Goal: Share content

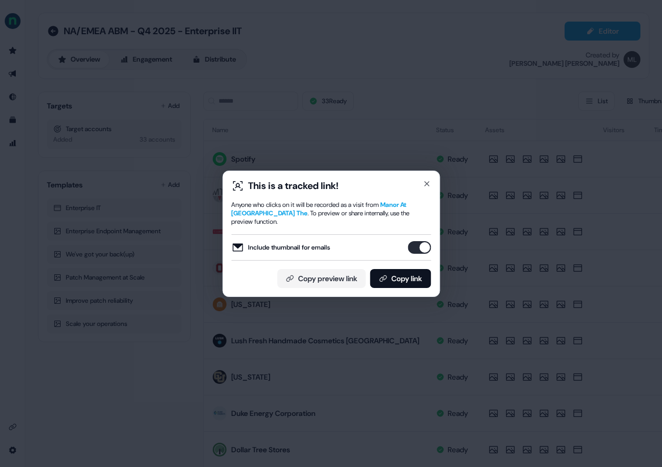
scroll to position [187, 0]
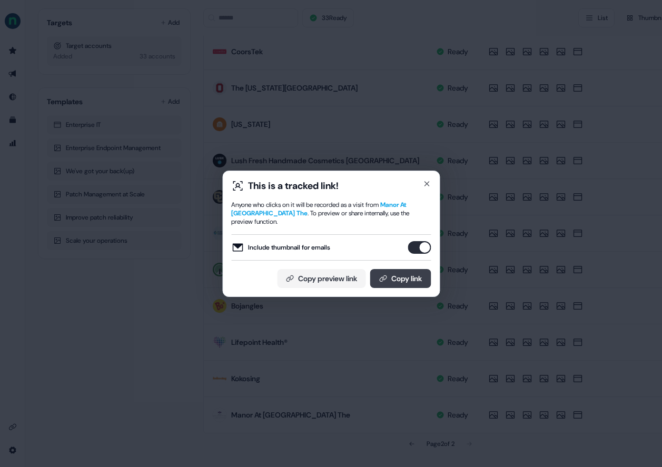
click at [397, 281] on button "Copy link" at bounding box center [400, 278] width 61 height 19
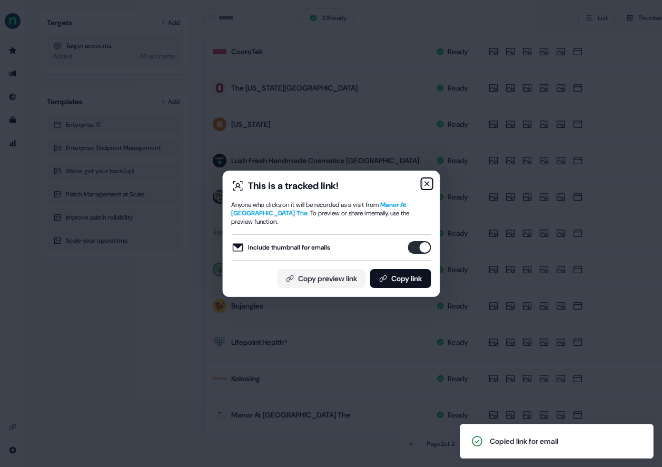
click at [425, 181] on icon "button" at bounding box center [426, 183] width 8 height 8
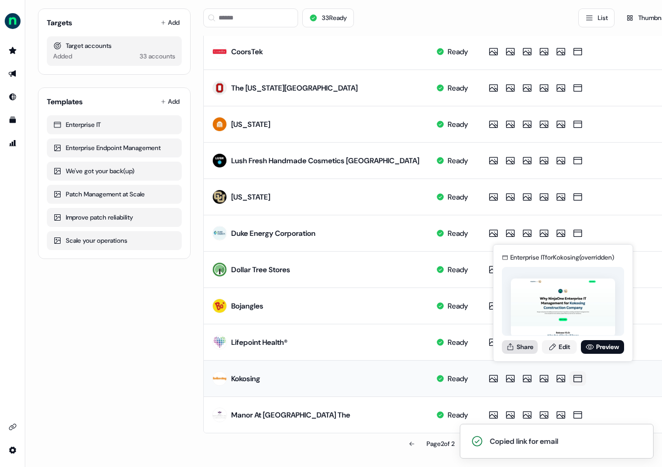
click at [527, 348] on button "Share" at bounding box center [520, 347] width 36 height 14
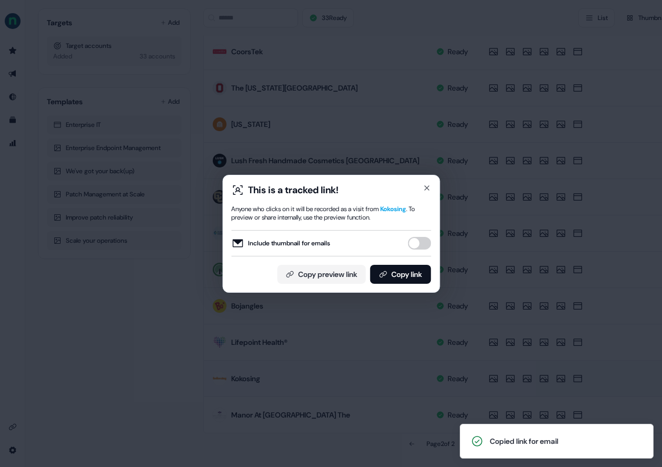
click at [426, 243] on button "Include thumbnail for emails" at bounding box center [418, 243] width 23 height 13
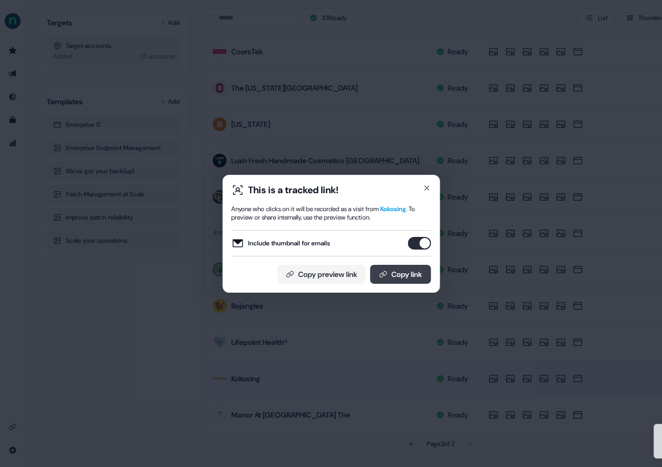
click at [413, 271] on button "Copy link" at bounding box center [400, 274] width 61 height 19
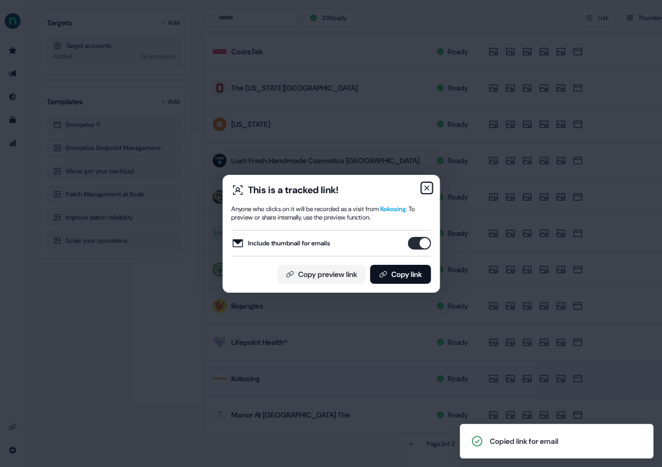
click at [430, 190] on icon "button" at bounding box center [426, 188] width 8 height 8
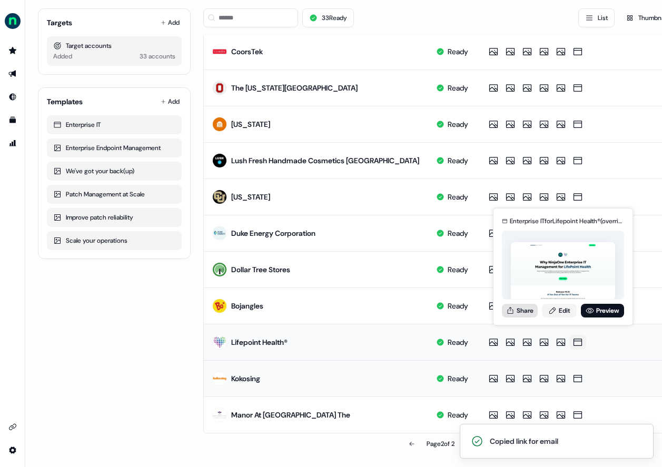
click at [531, 310] on button "Share" at bounding box center [520, 311] width 36 height 14
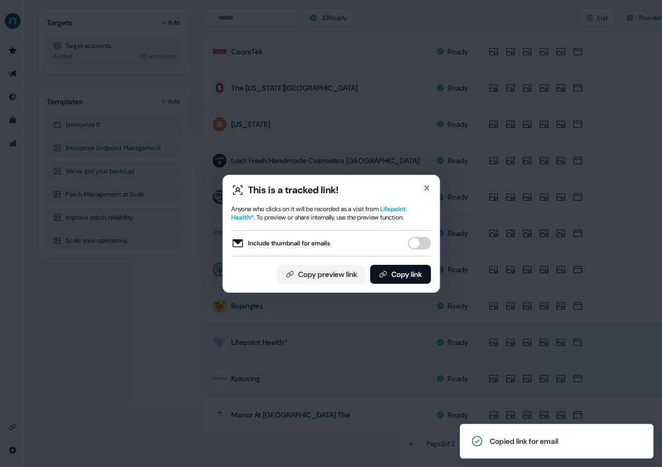
click at [417, 239] on button "Include thumbnail for emails" at bounding box center [418, 243] width 23 height 13
click at [408, 268] on button "Copy link" at bounding box center [400, 274] width 61 height 19
click at [425, 185] on icon "button" at bounding box center [426, 188] width 8 height 8
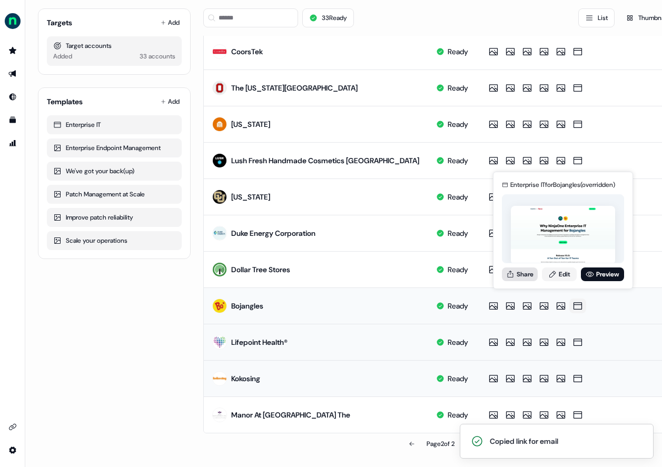
click at [523, 271] on button "Share" at bounding box center [520, 274] width 36 height 14
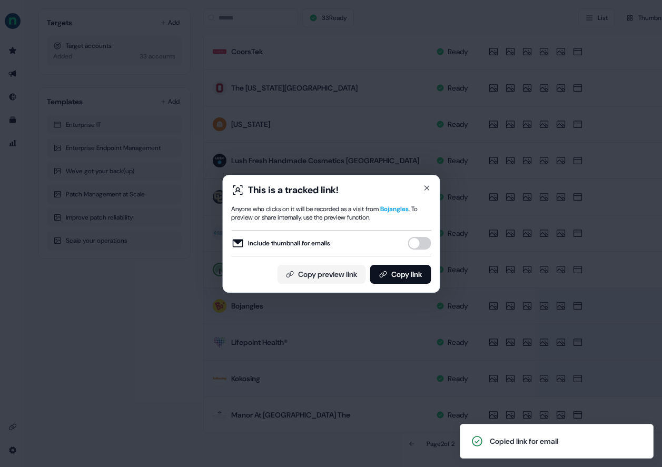
click at [419, 244] on button "Include thumbnail for emails" at bounding box center [418, 243] width 23 height 13
click at [405, 269] on button "Copy link" at bounding box center [400, 274] width 61 height 19
click at [426, 192] on div "This is a tracked link!" at bounding box center [330, 190] width 199 height 13
click at [427, 190] on icon "button" at bounding box center [426, 188] width 8 height 8
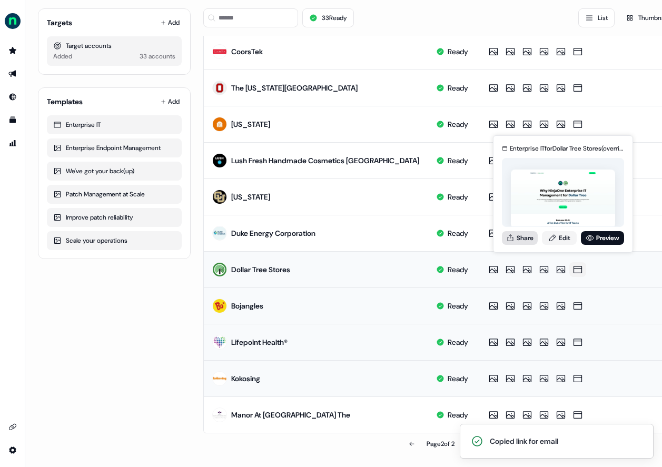
click at [521, 238] on button "Share" at bounding box center [520, 238] width 36 height 14
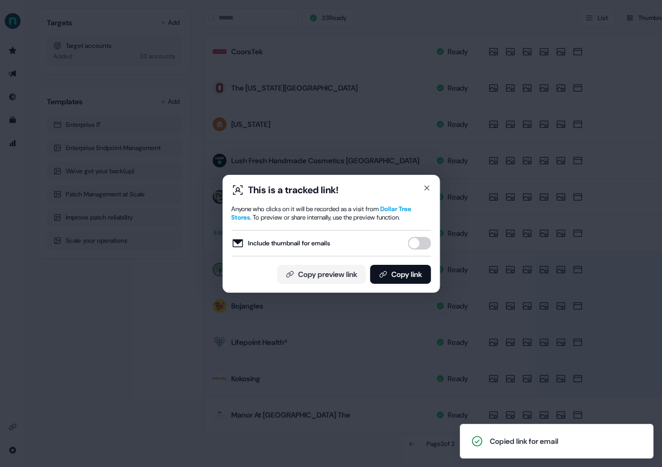
click at [422, 238] on button "Include thumbnail for emails" at bounding box center [418, 243] width 23 height 13
click at [405, 272] on button "Copy link" at bounding box center [400, 274] width 61 height 19
click at [425, 186] on icon "button" at bounding box center [426, 188] width 4 height 4
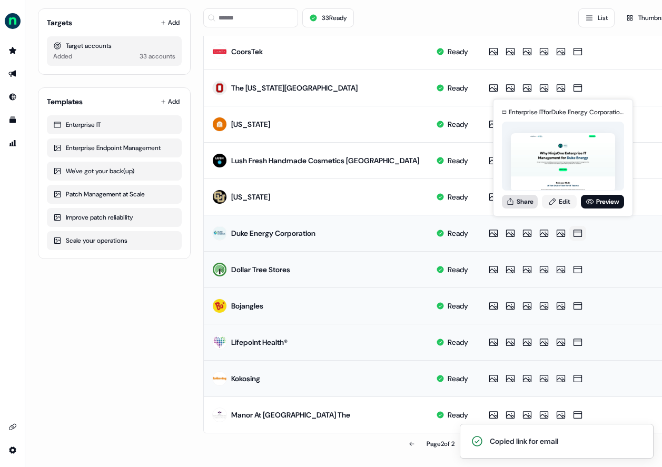
click at [515, 202] on button "Share" at bounding box center [520, 202] width 36 height 14
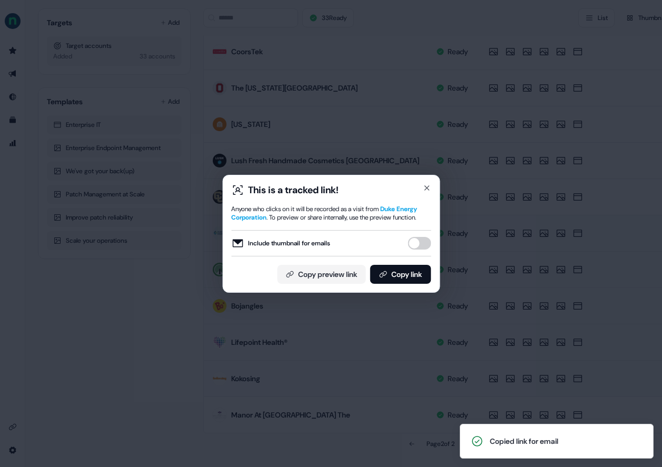
click at [422, 244] on button "Include thumbnail for emails" at bounding box center [418, 243] width 23 height 13
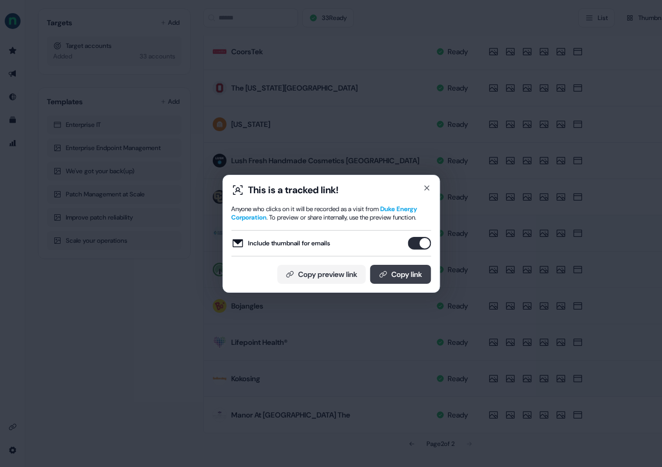
click at [406, 276] on button "Copy link" at bounding box center [400, 274] width 61 height 19
click at [423, 184] on icon "button" at bounding box center [426, 188] width 8 height 8
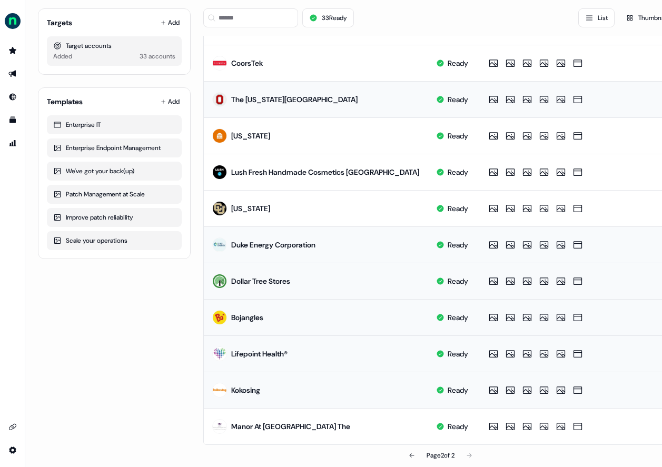
scroll to position [0, 0]
